Goal: Information Seeking & Learning: Learn about a topic

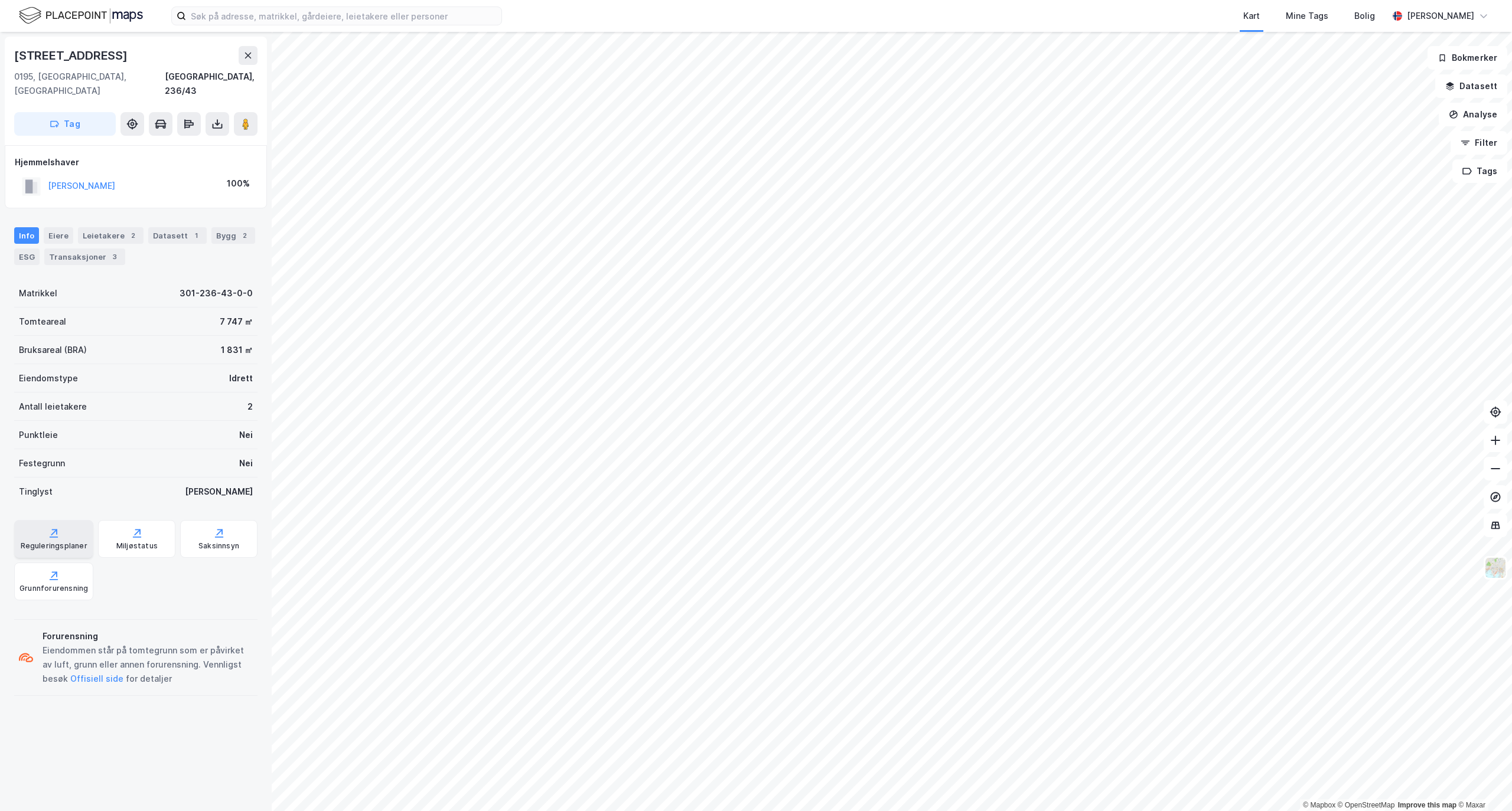
click at [60, 541] on div "Reguleringsplaner" at bounding box center [54, 545] width 67 height 9
click at [1227, 567] on img at bounding box center [1495, 568] width 22 height 22
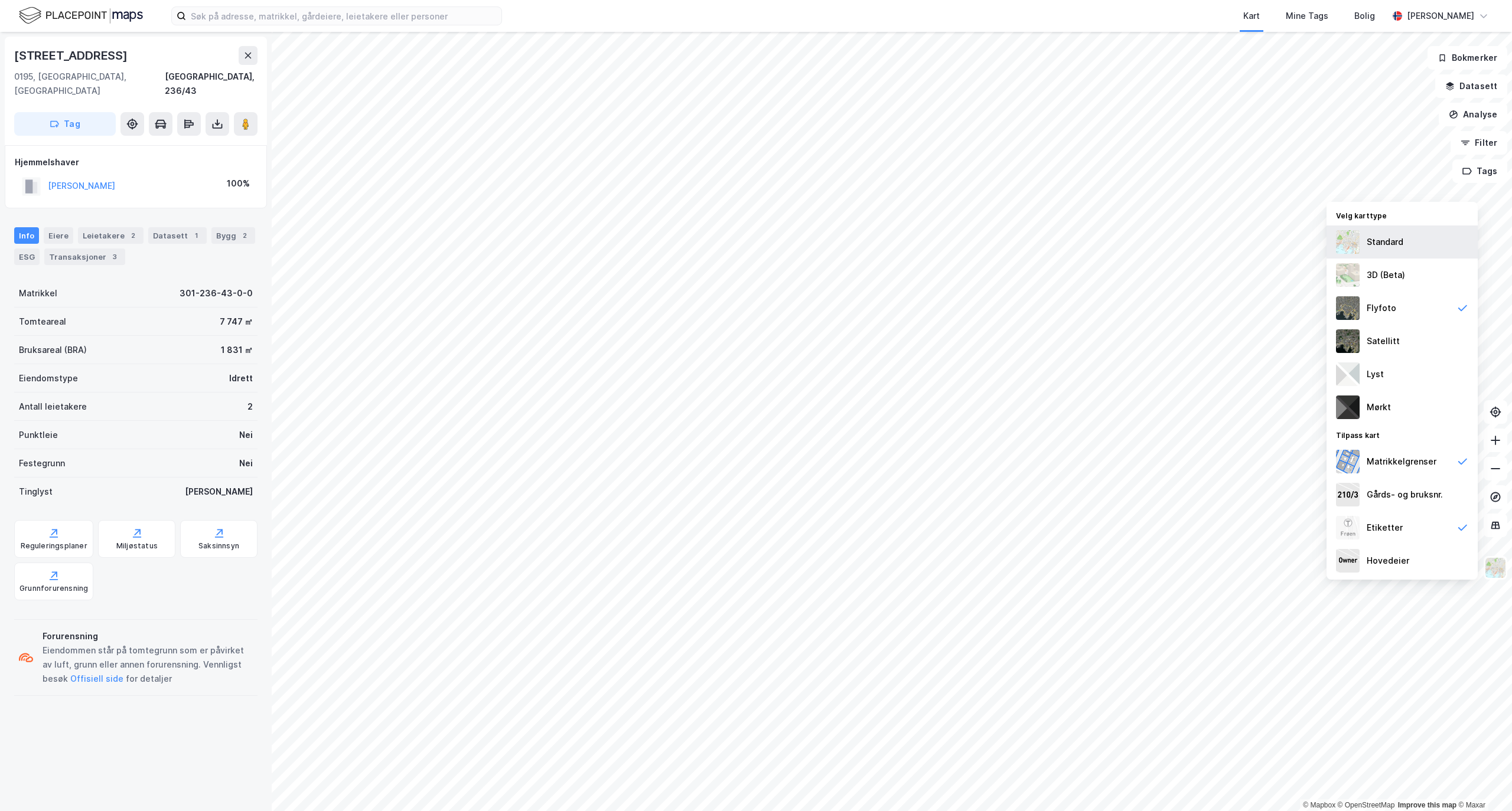
click at [1227, 237] on div "Standard" at bounding box center [1384, 241] width 36 height 14
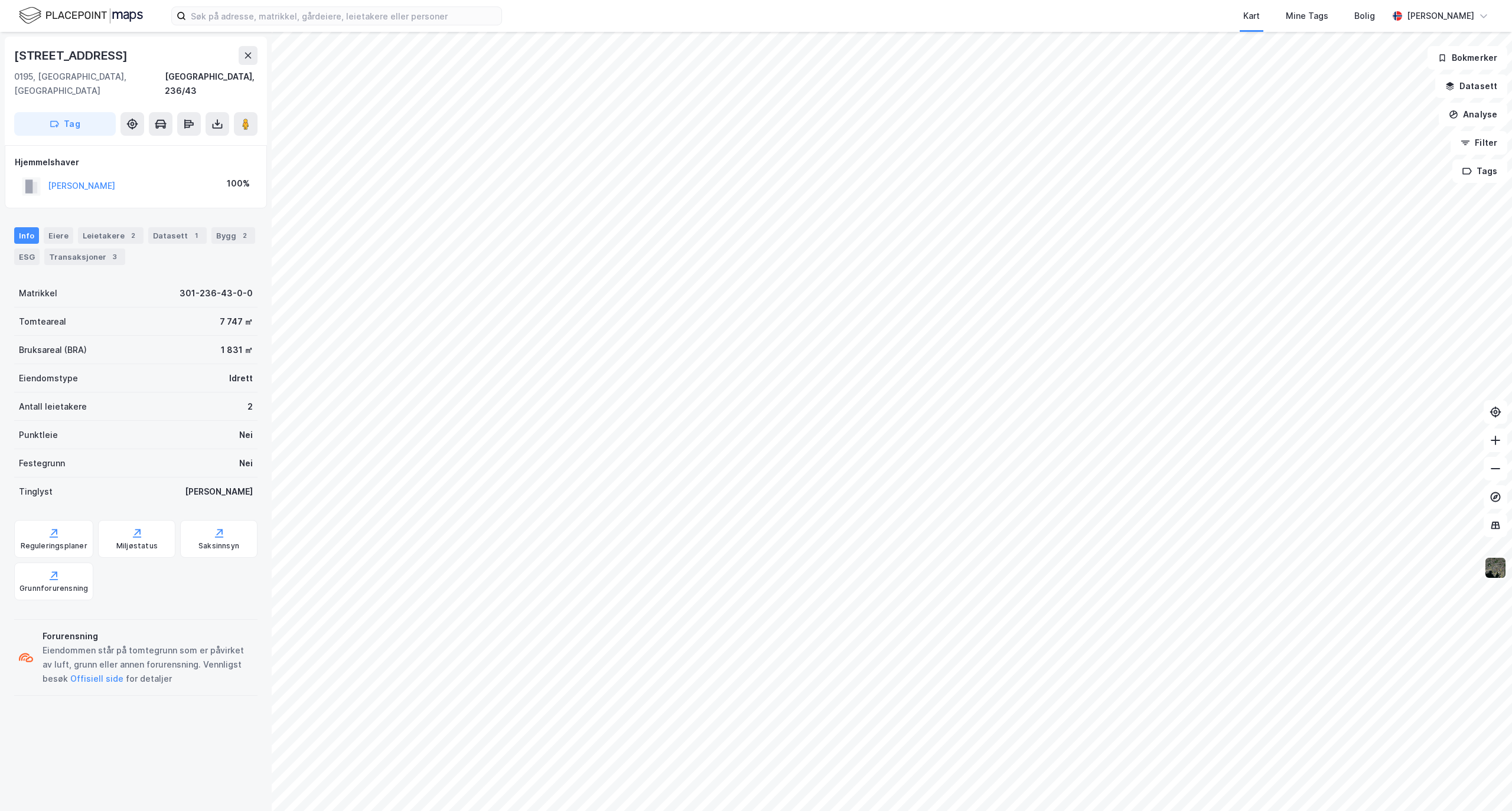
click at [1227, 574] on img at bounding box center [1495, 568] width 22 height 22
click at [1227, 116] on button "Analyse" at bounding box center [1472, 114] width 68 height 23
click at [1227, 114] on div "Mål avstand" at bounding box center [1370, 115] width 103 height 10
click at [1227, 117] on button "Analyse" at bounding box center [1472, 114] width 68 height 23
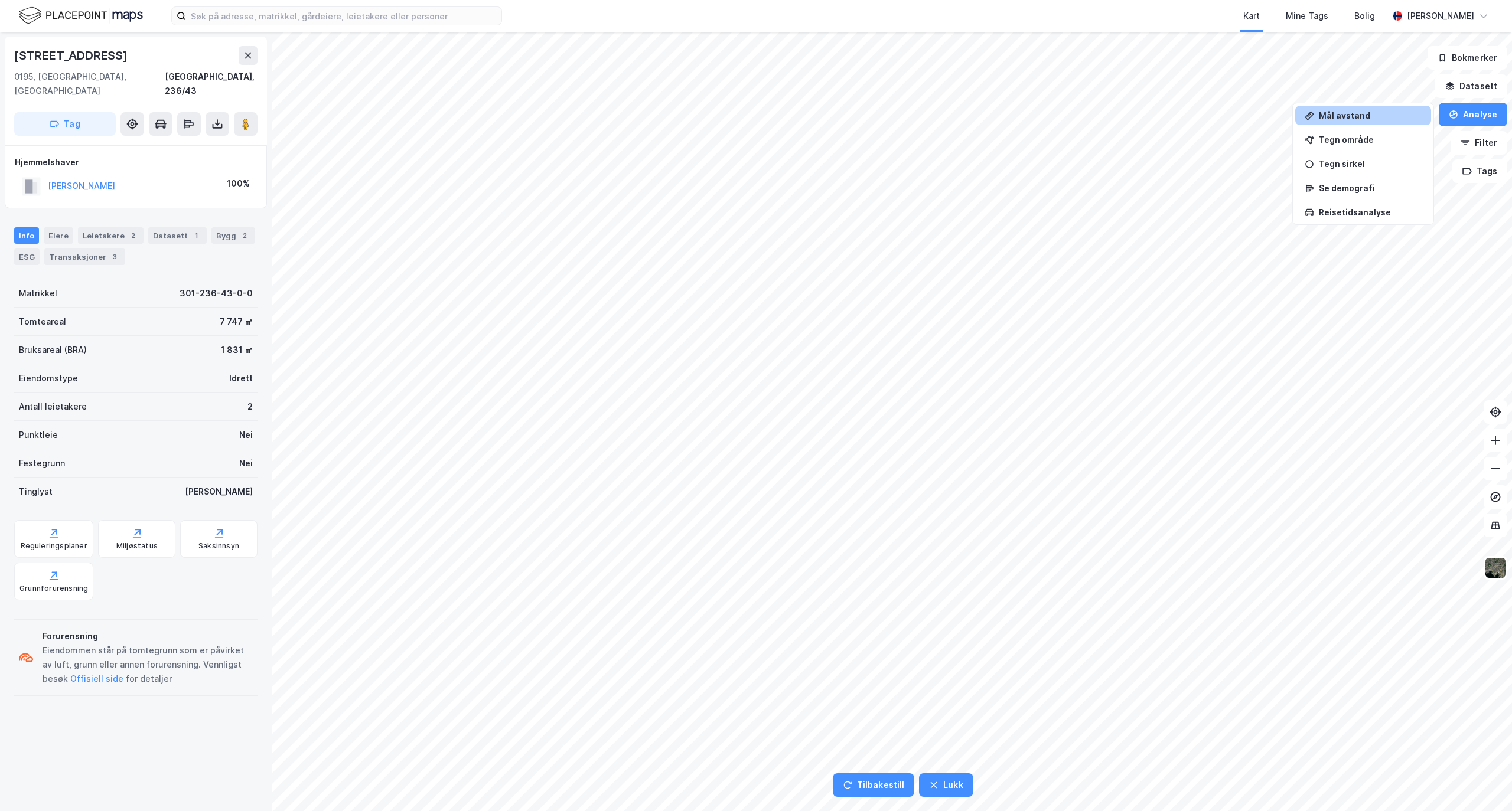
click at [1227, 118] on div "Mål avstand" at bounding box center [1370, 115] width 103 height 10
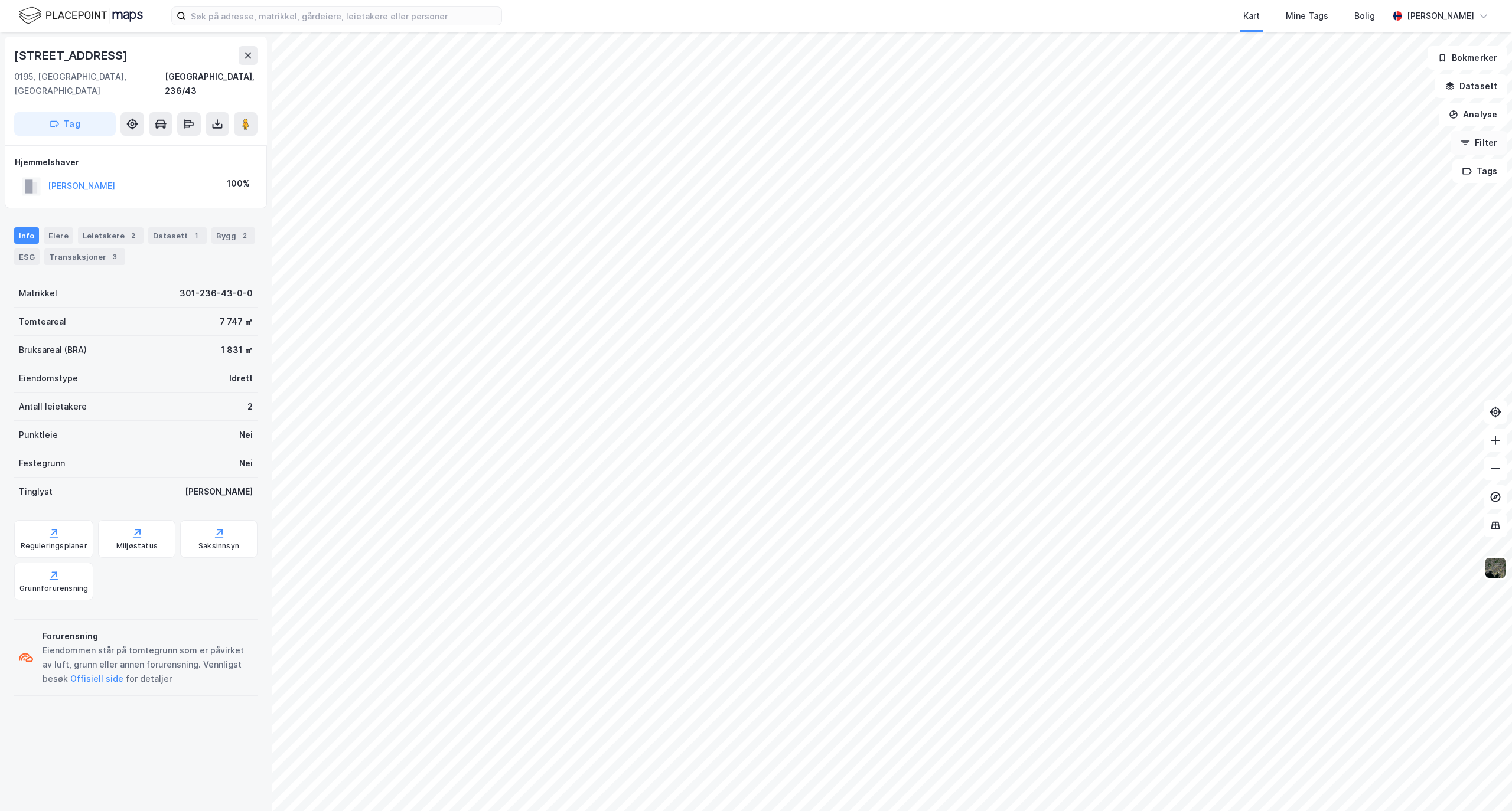
click at [1227, 144] on button "Filter" at bounding box center [1478, 143] width 57 height 23
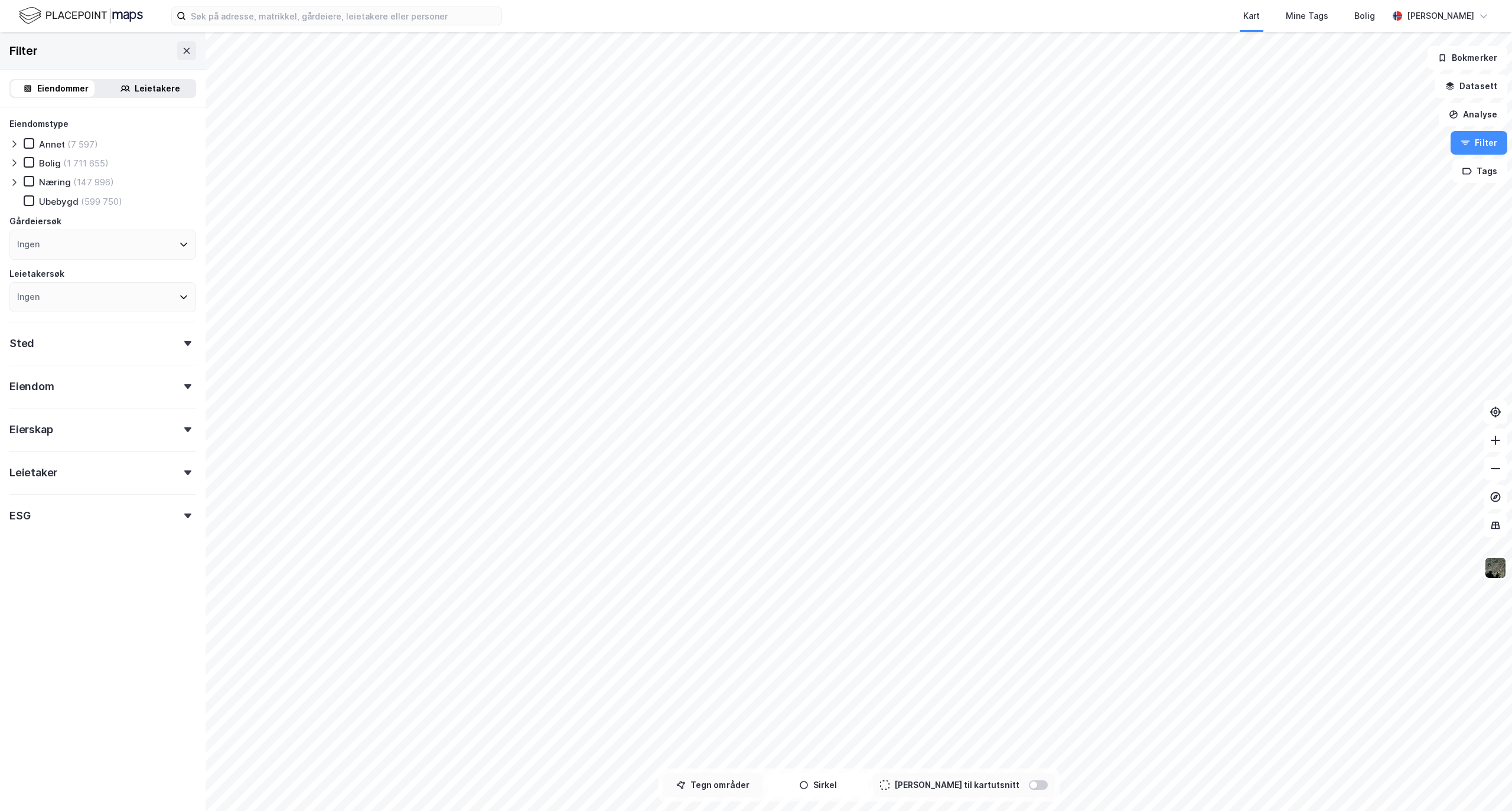
click at [731, 785] on button "Tegn områder" at bounding box center [713, 784] width 101 height 23
click at [752, 779] on button "Tegn områder" at bounding box center [713, 784] width 101 height 23
click at [1227, 574] on img at bounding box center [1495, 568] width 22 height 22
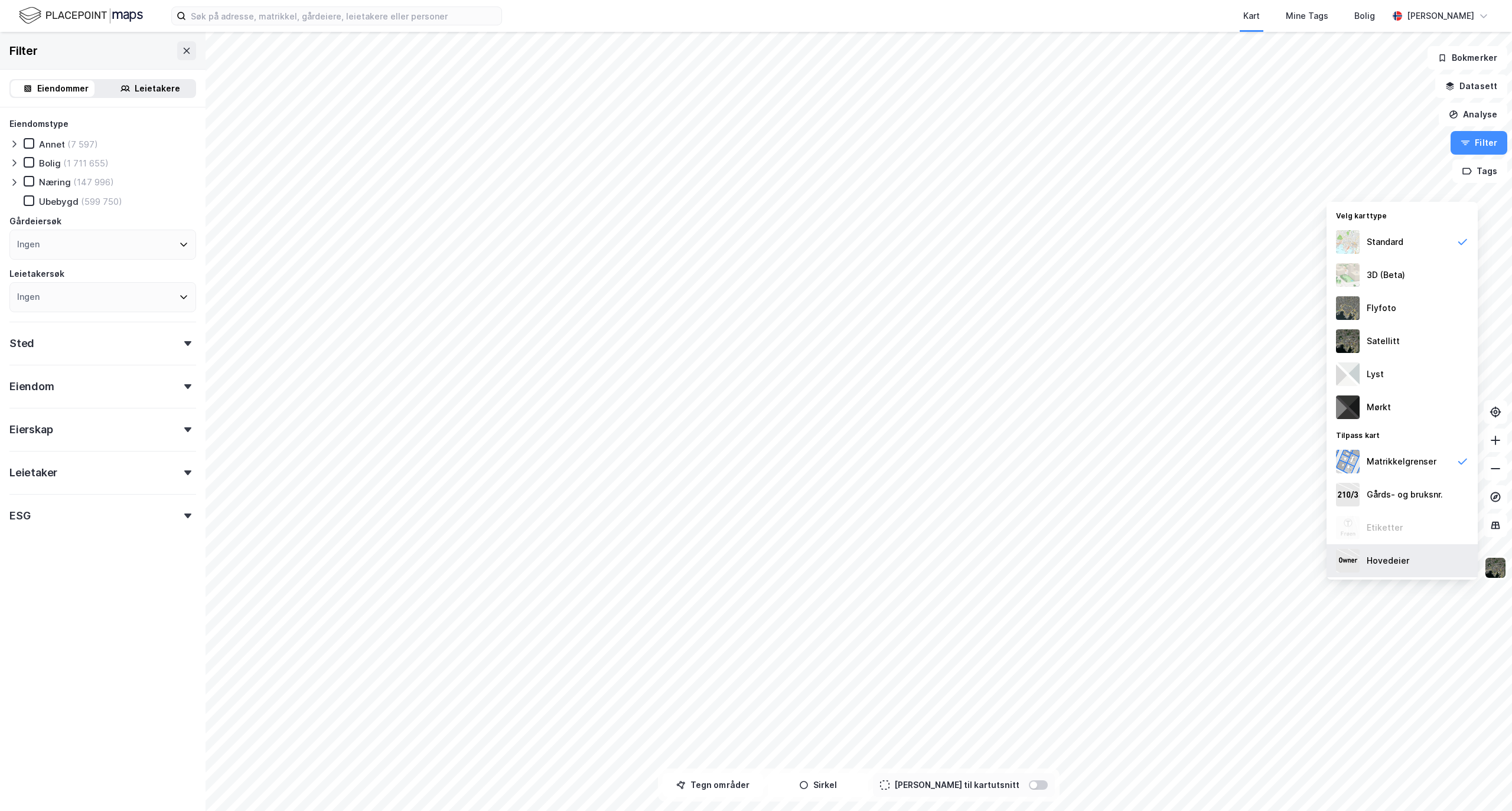
click at [1227, 567] on div "Hovedeier" at bounding box center [1402, 560] width 151 height 33
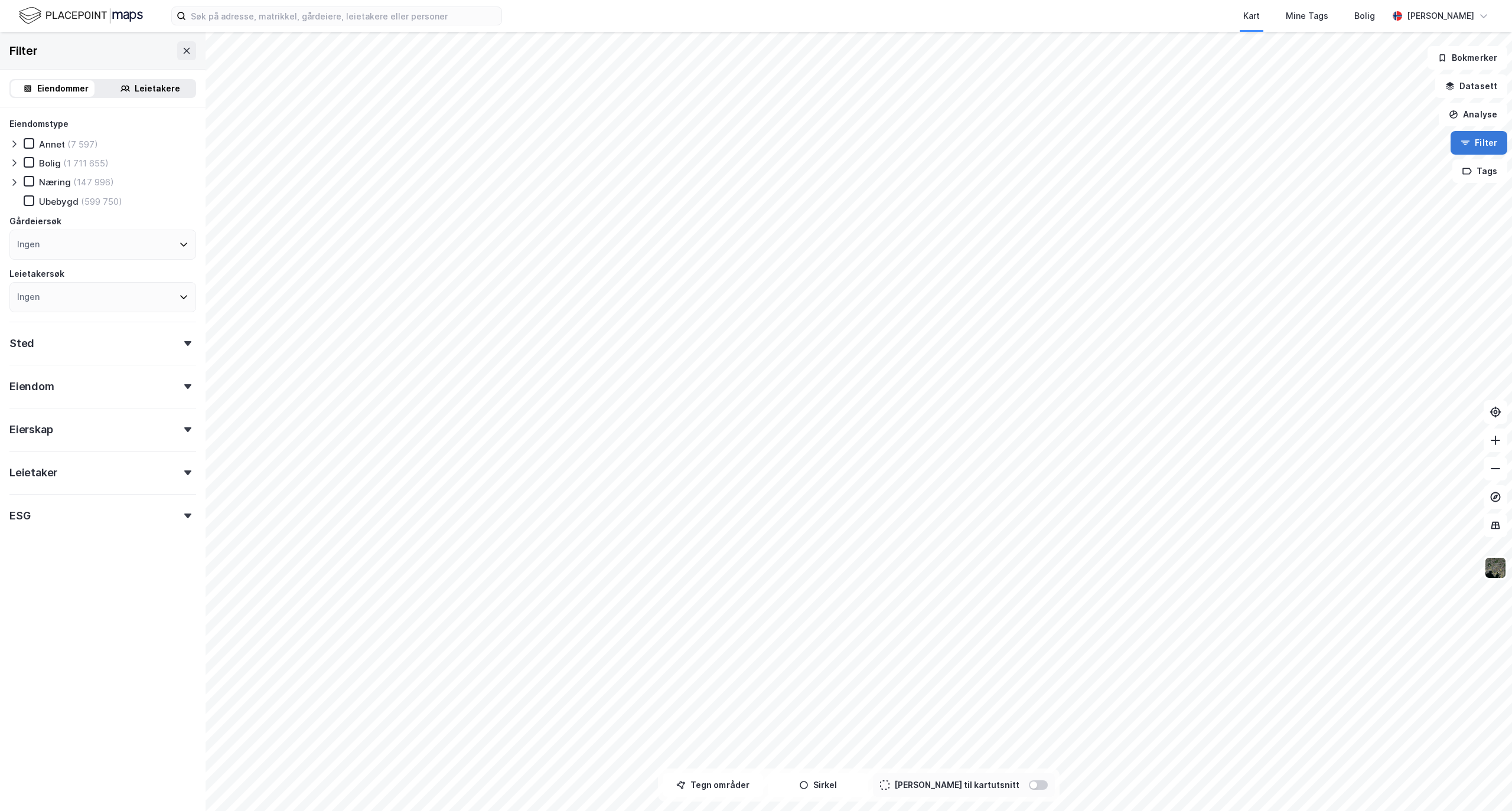
click at [1227, 143] on button "Filter" at bounding box center [1478, 143] width 57 height 23
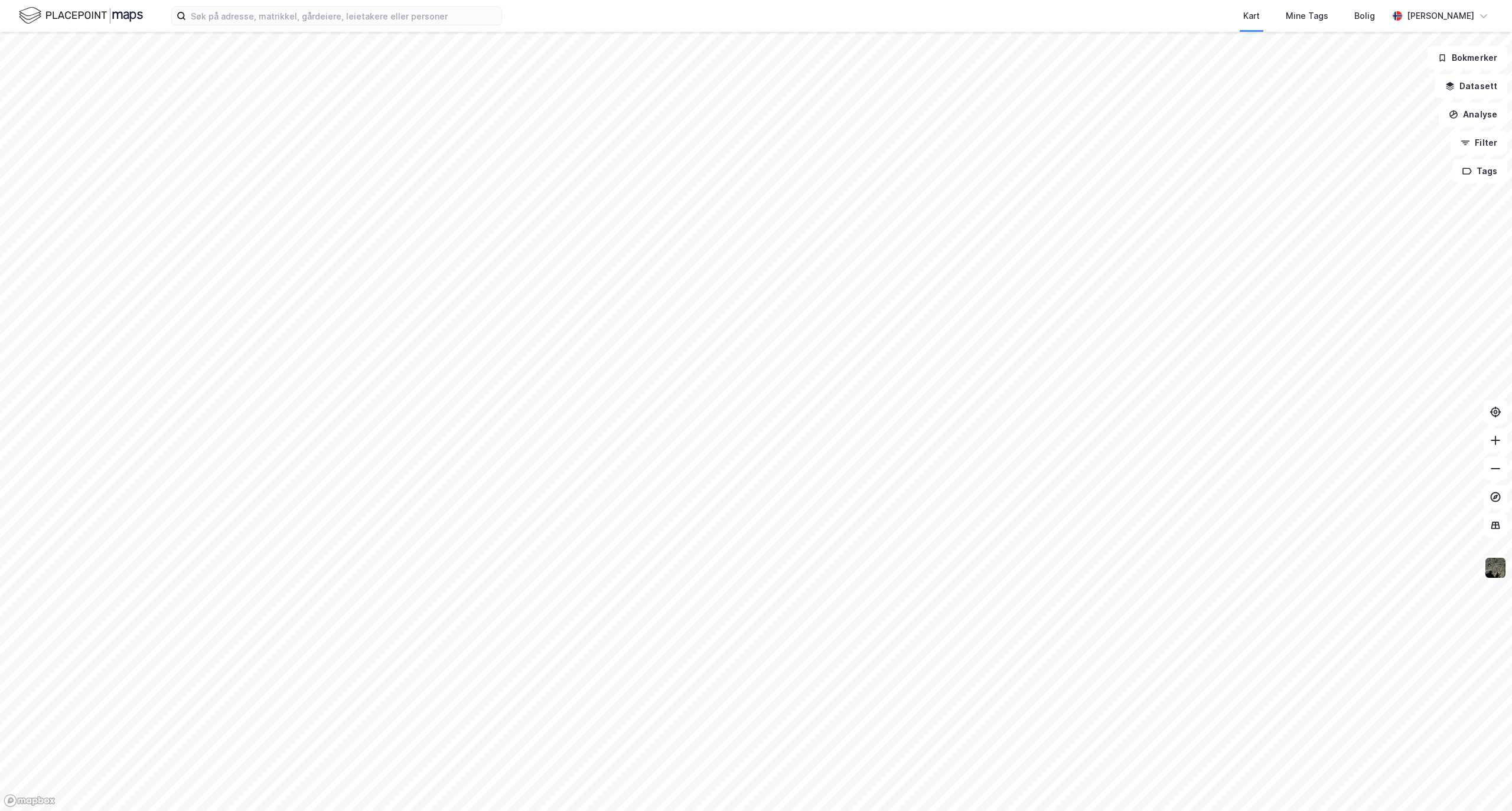
click at [95, 15] on img at bounding box center [80, 16] width 124 height 21
click at [1227, 570] on img at bounding box center [1495, 568] width 22 height 22
click at [1227, 565] on img at bounding box center [1495, 568] width 22 height 22
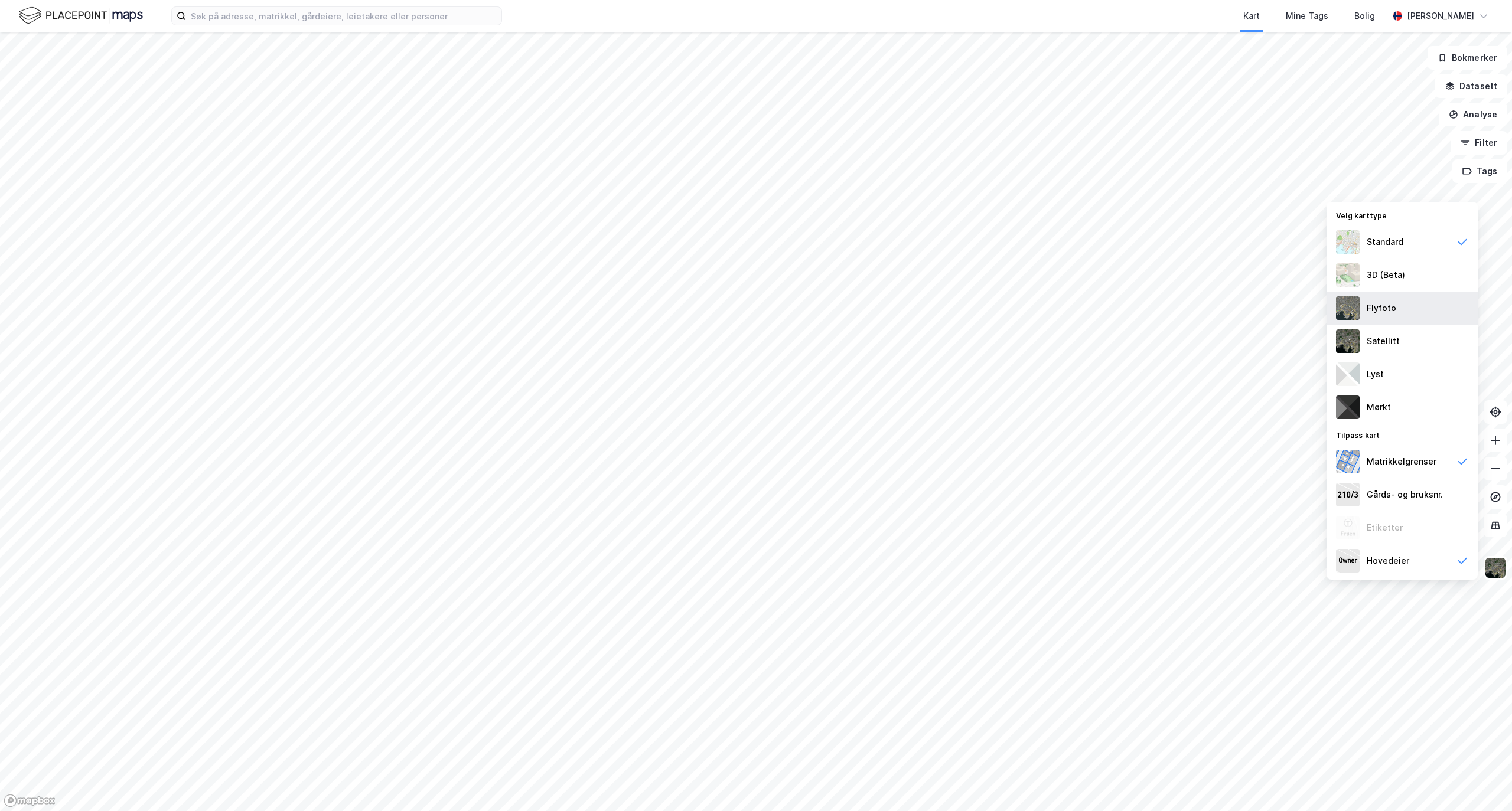
click at [1227, 307] on div "Flyfoto" at bounding box center [1381, 308] width 30 height 14
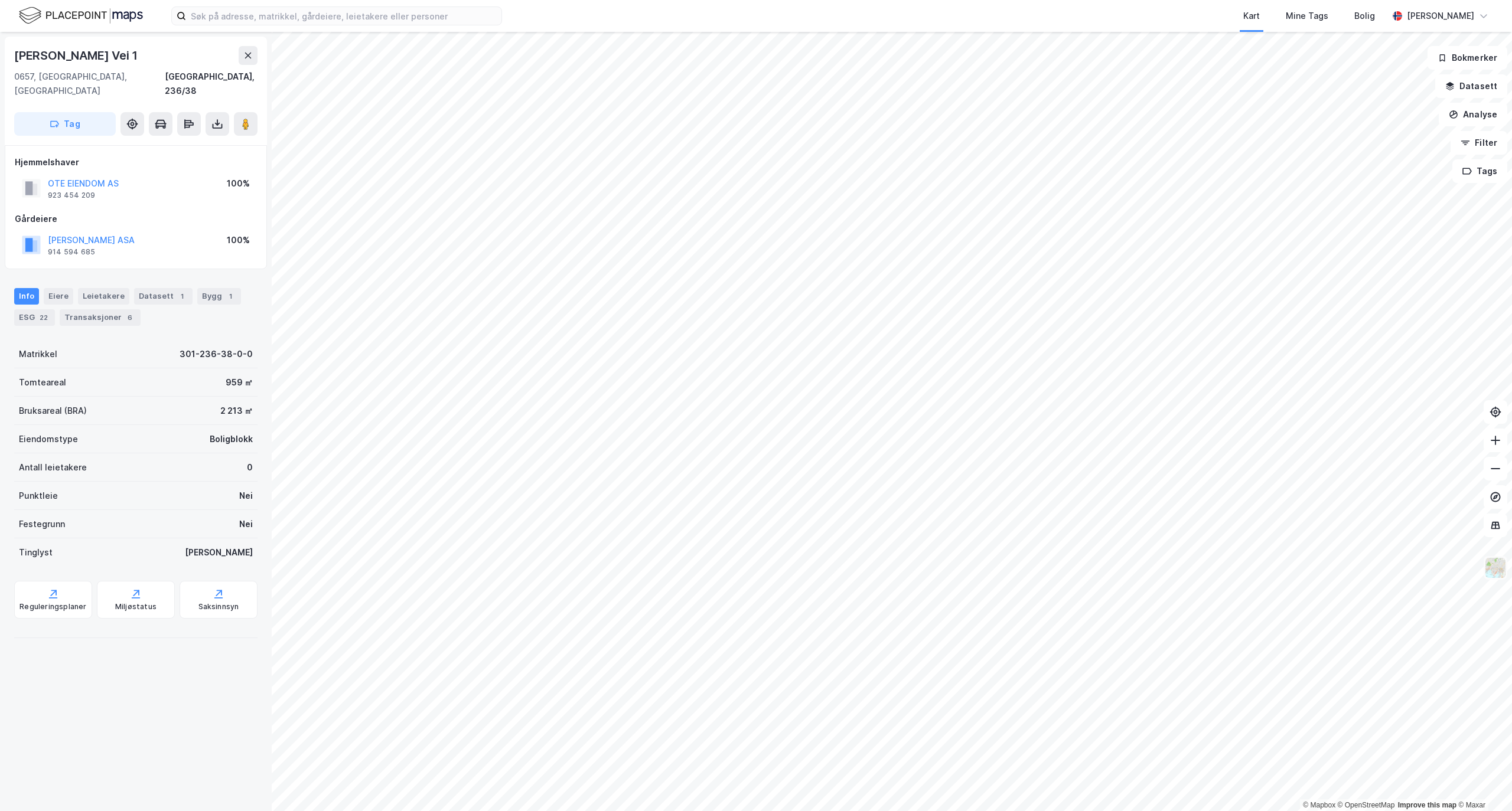
click at [1227, 571] on img at bounding box center [1495, 568] width 22 height 22
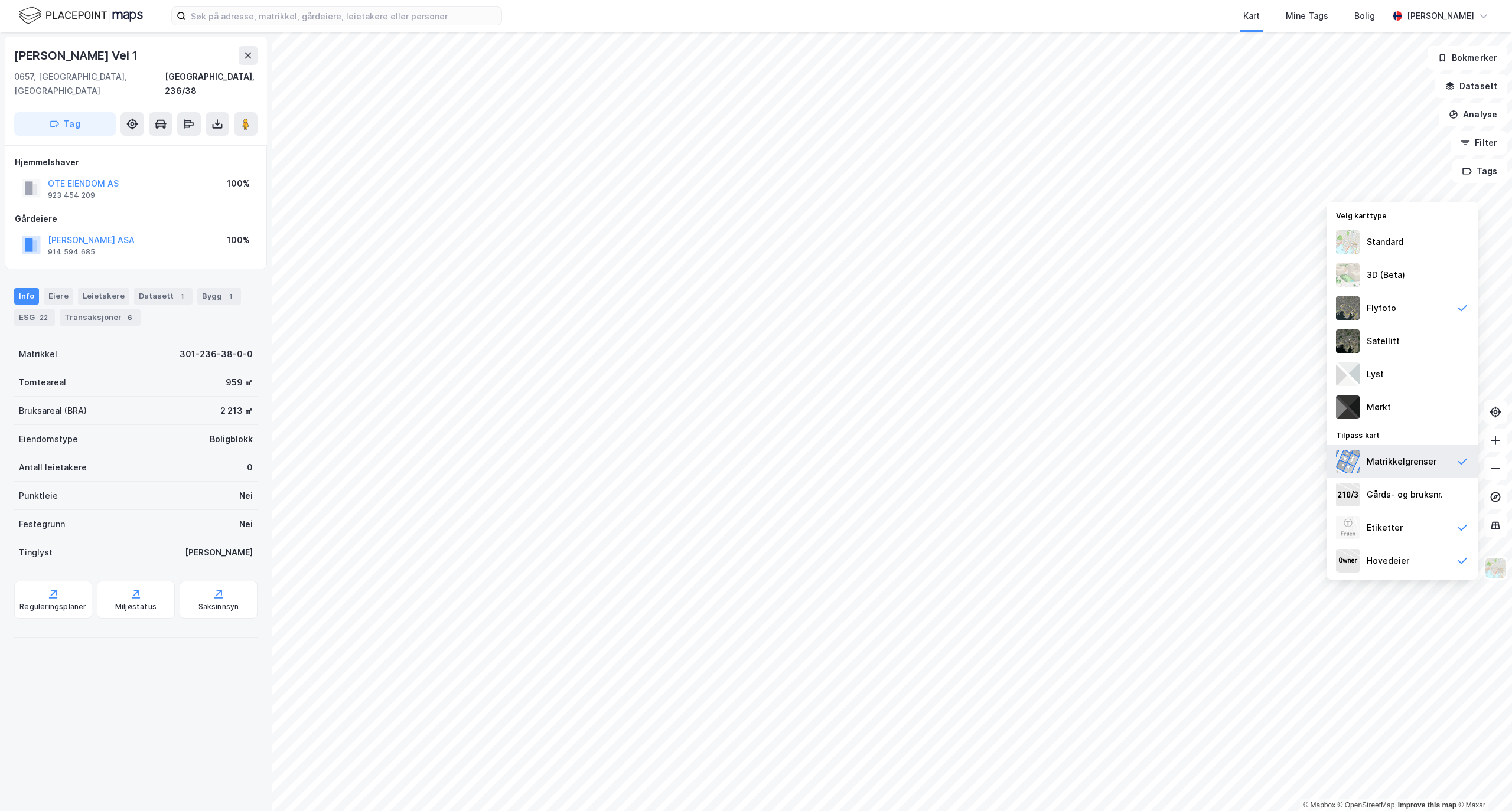
click at [1227, 461] on div "Matrikkelgrenser" at bounding box center [1401, 460] width 70 height 14
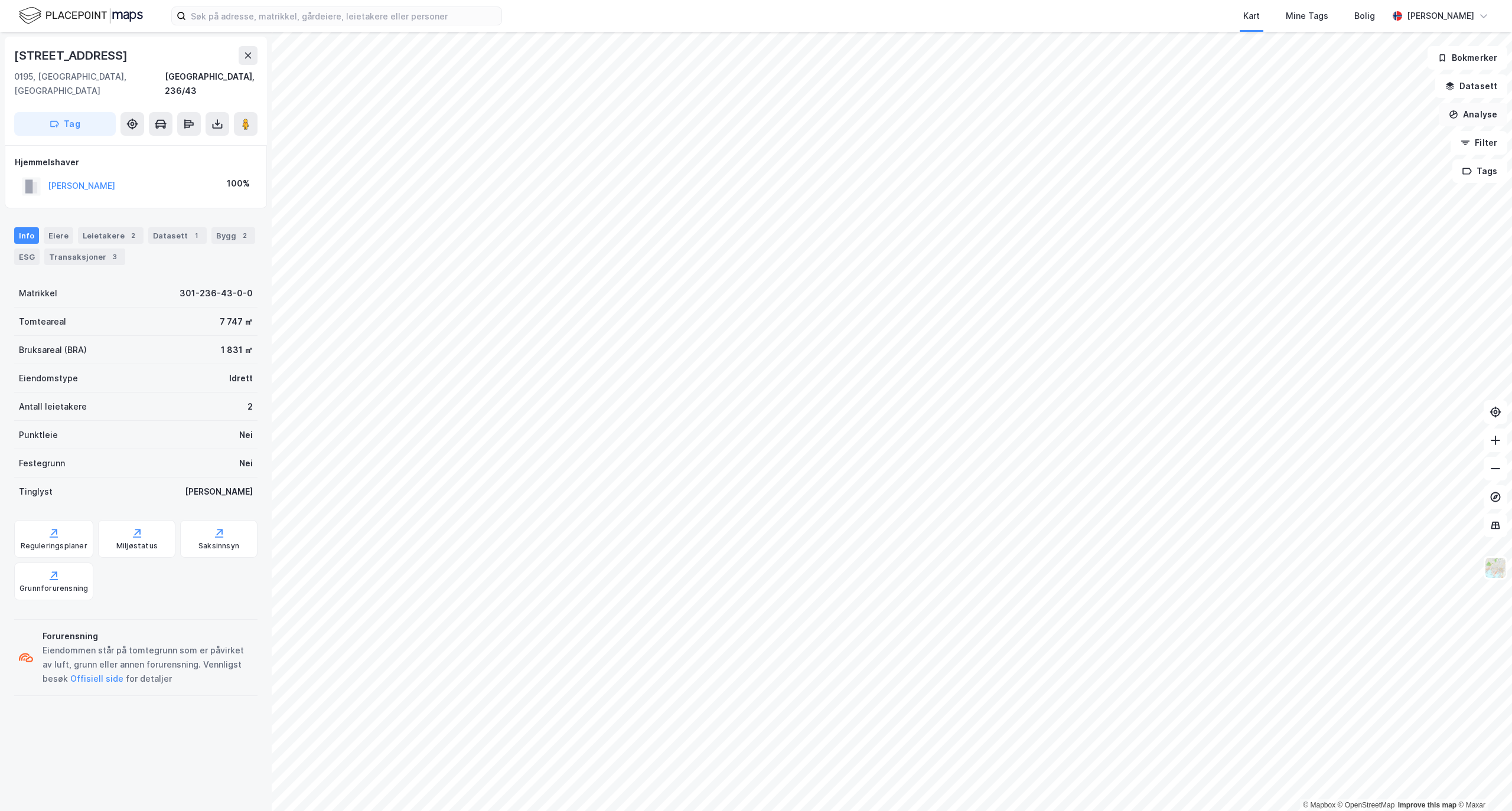
click at [1227, 109] on button "Analyse" at bounding box center [1472, 114] width 68 height 23
click at [1227, 217] on div "Reisetidsanalyse" at bounding box center [1370, 212] width 103 height 10
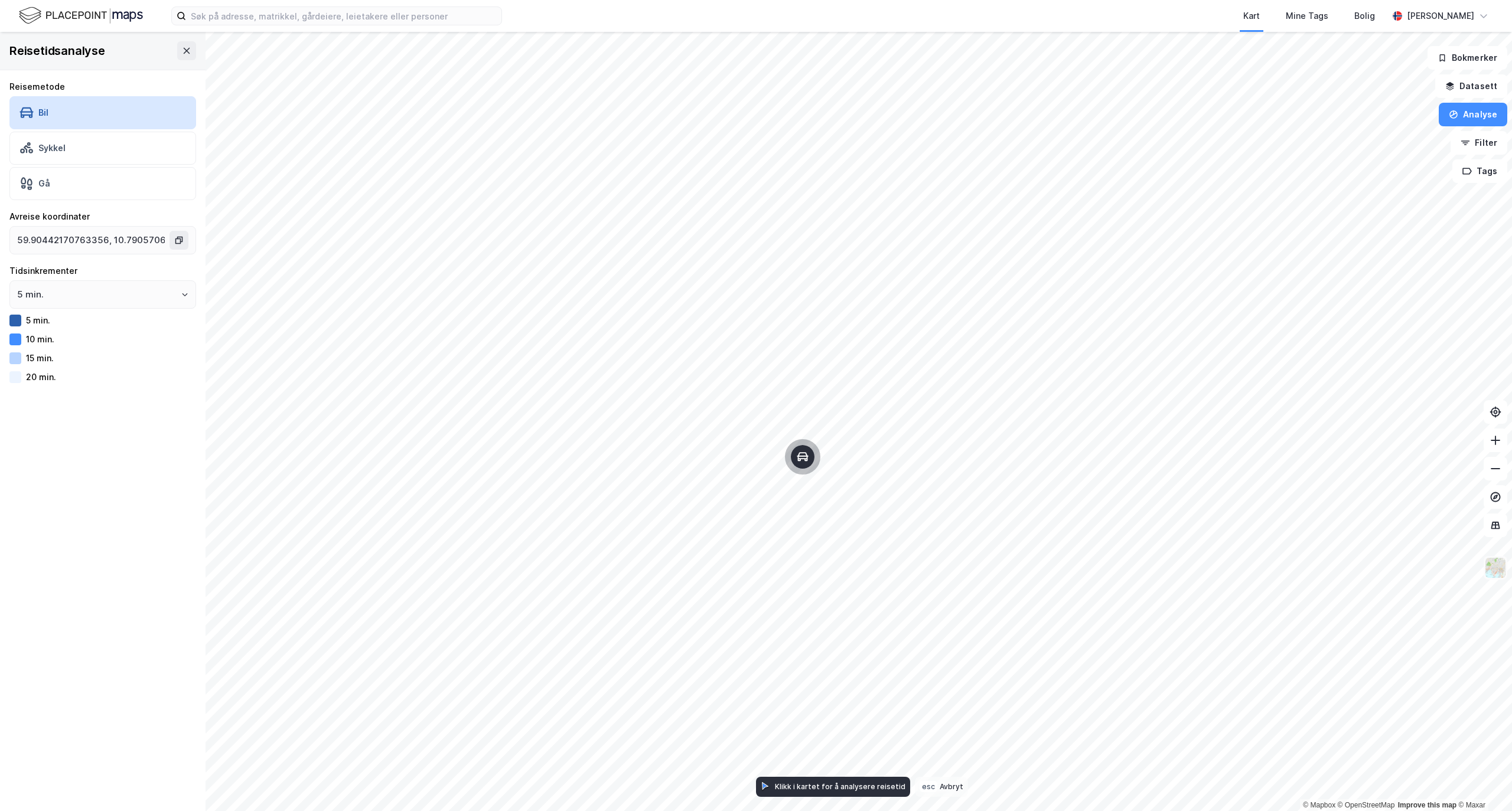
click at [1227, 564] on img at bounding box center [1495, 568] width 22 height 22
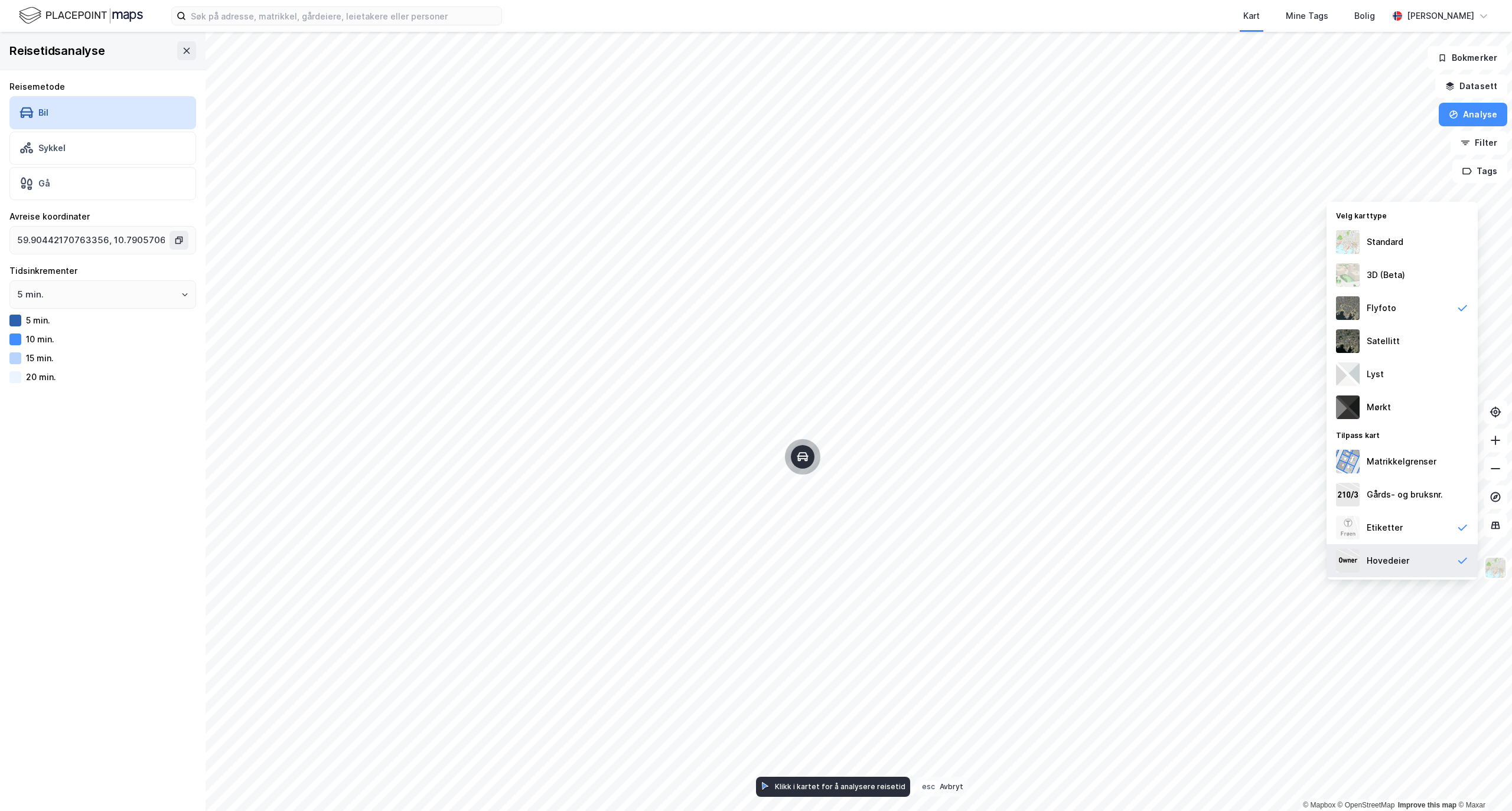
click at [1227, 555] on div "Hovedeier" at bounding box center [1402, 560] width 151 height 33
click at [53, 183] on div "Gå" at bounding box center [103, 183] width 187 height 33
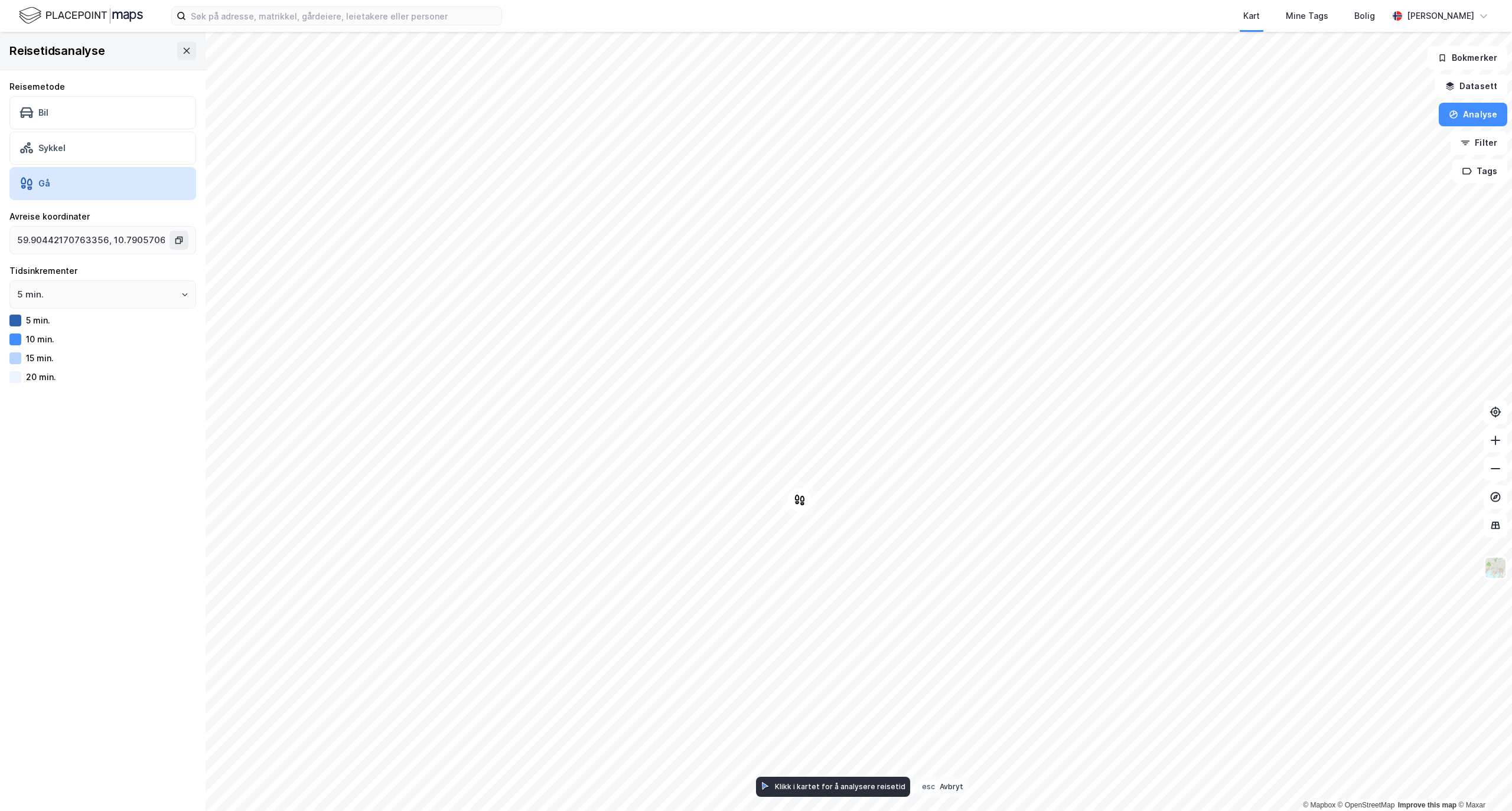
type input "59.90511497067564, 10.790822304691602"
click at [1227, 118] on button "Analyse" at bounding box center [1472, 114] width 68 height 23
click at [1227, 189] on div "Se demografi" at bounding box center [1370, 187] width 103 height 10
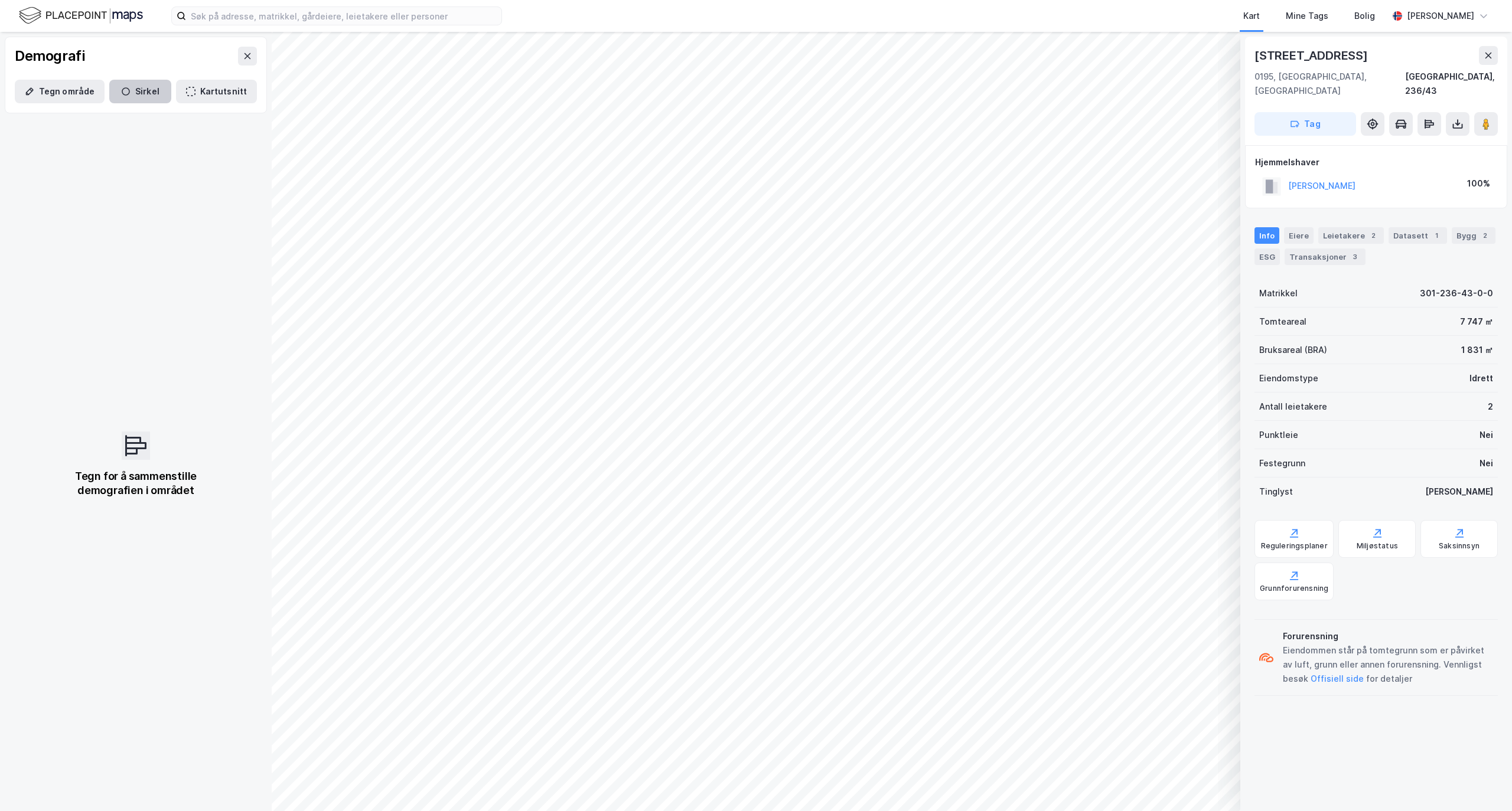
click at [130, 93] on button "Sirkel" at bounding box center [140, 90] width 62 height 23
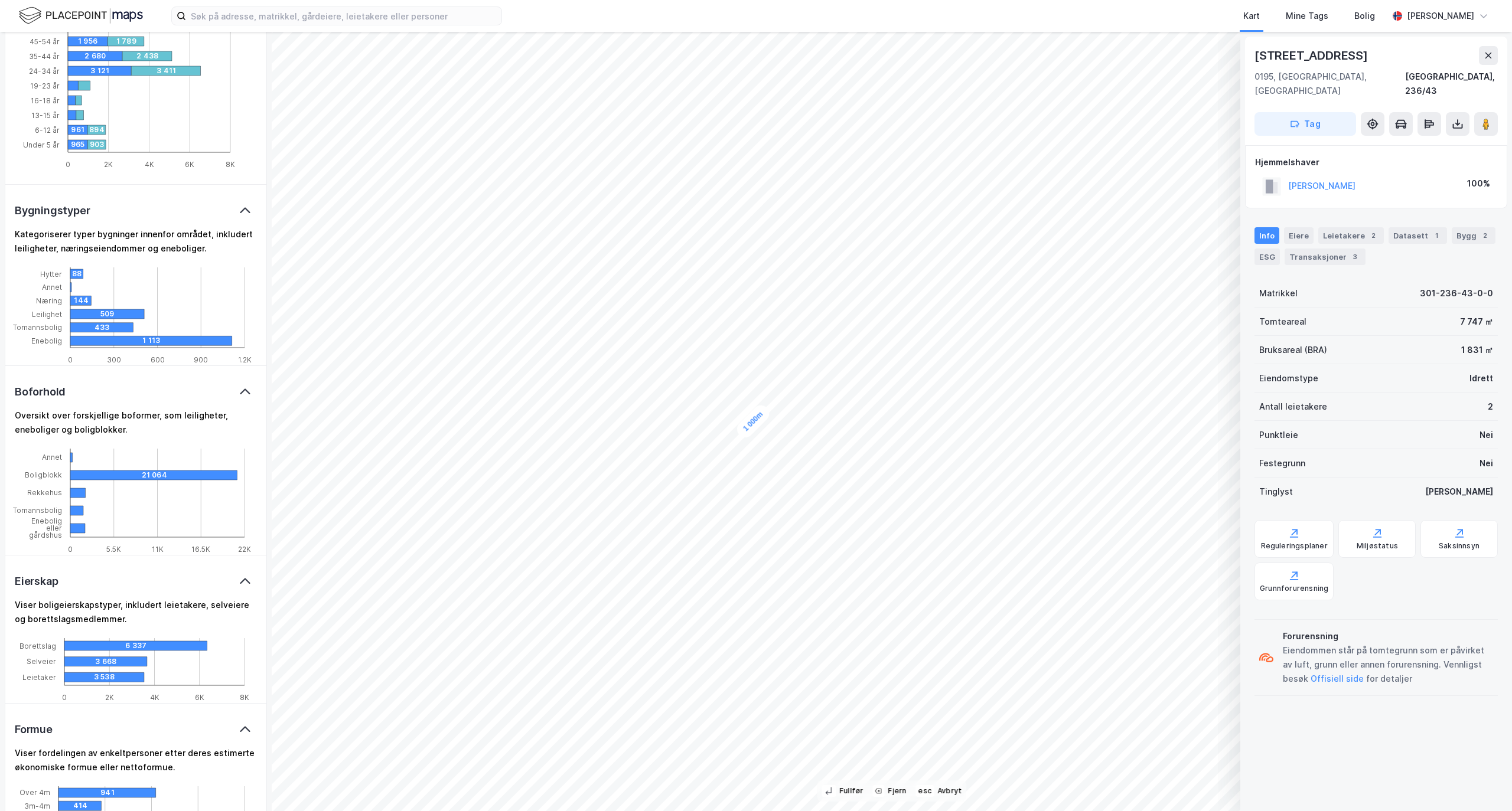
scroll to position [351, 0]
